Goal: Navigation & Orientation: Find specific page/section

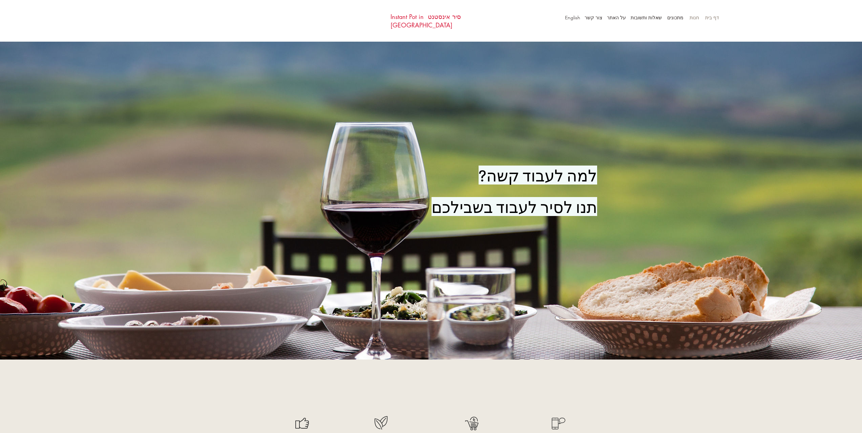
click at [427, 21] on p "חנות" at bounding box center [694, 18] width 16 height 10
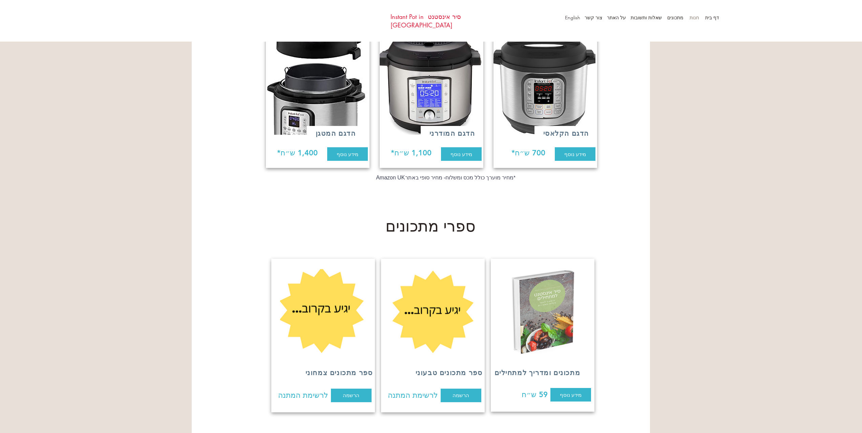
scroll to position [169, 0]
